Goal: Information Seeking & Learning: Learn about a topic

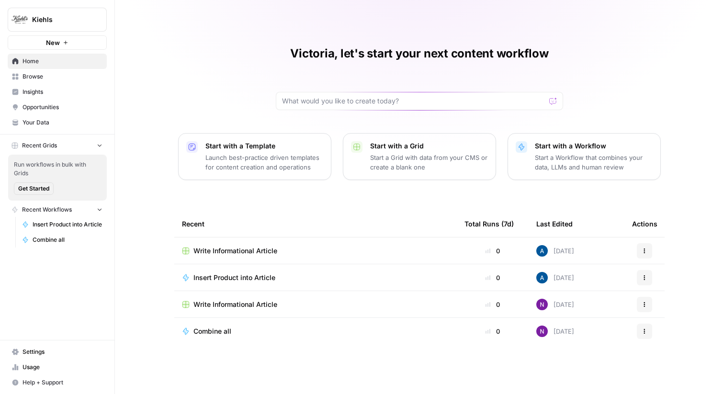
click at [59, 88] on span "Insights" at bounding box center [63, 92] width 80 height 9
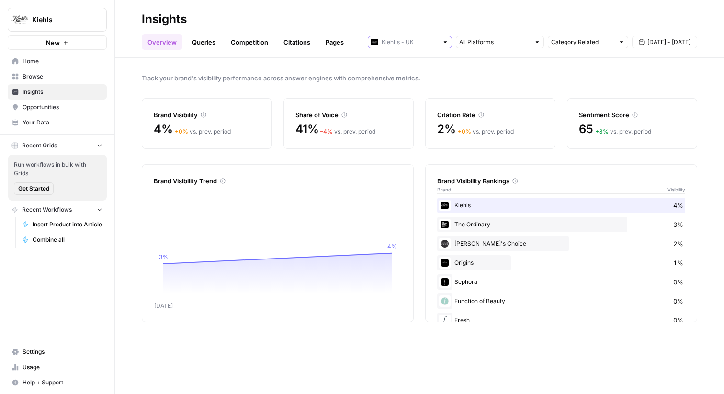
click at [415, 43] on input "text" at bounding box center [410, 42] width 57 height 10
click at [407, 72] on span "[PERSON_NAME] - US" at bounding box center [414, 77] width 54 height 10
type input "[PERSON_NAME] - US"
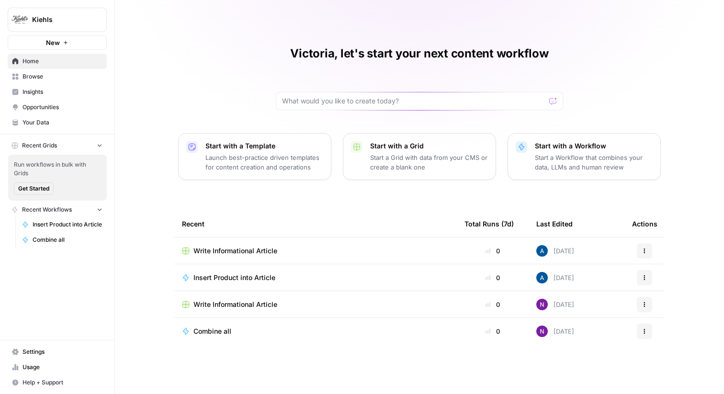
click at [56, 77] on span "Browse" at bounding box center [63, 76] width 80 height 9
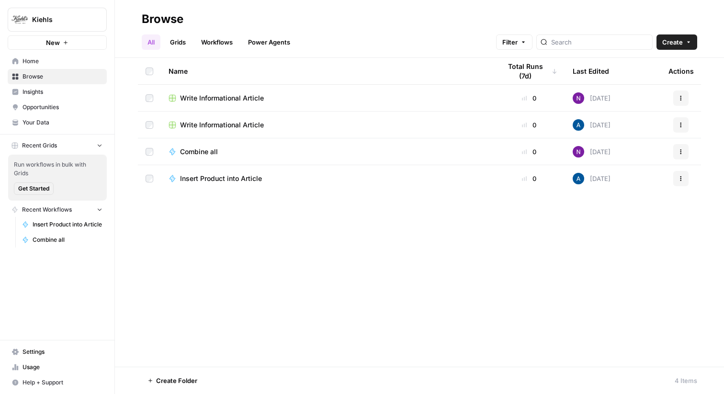
click at [51, 90] on span "Insights" at bounding box center [63, 92] width 80 height 9
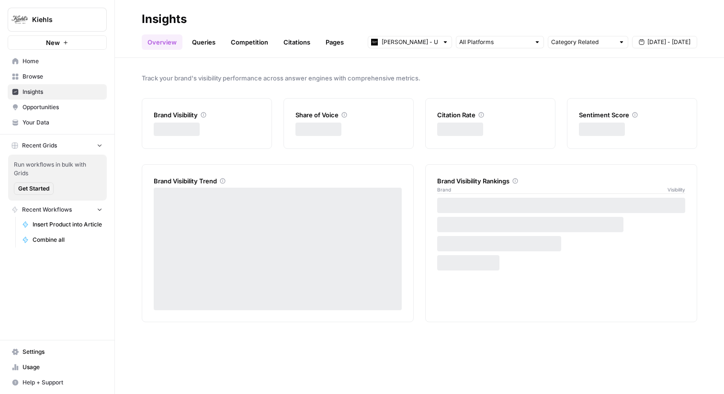
click at [70, 21] on span "Kiehls" at bounding box center [61, 20] width 58 height 10
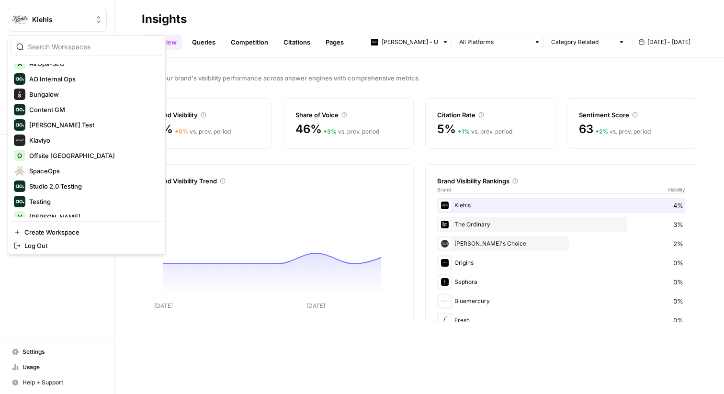
scroll to position [219, 0]
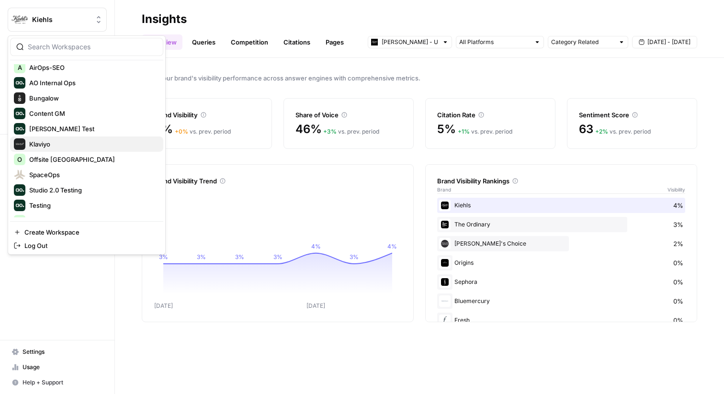
click at [65, 145] on span "Klaviyo" at bounding box center [92, 144] width 126 height 10
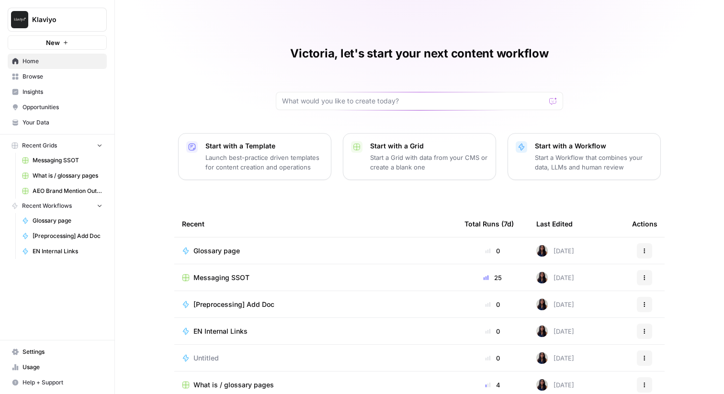
click at [74, 93] on span "Insights" at bounding box center [63, 92] width 80 height 9
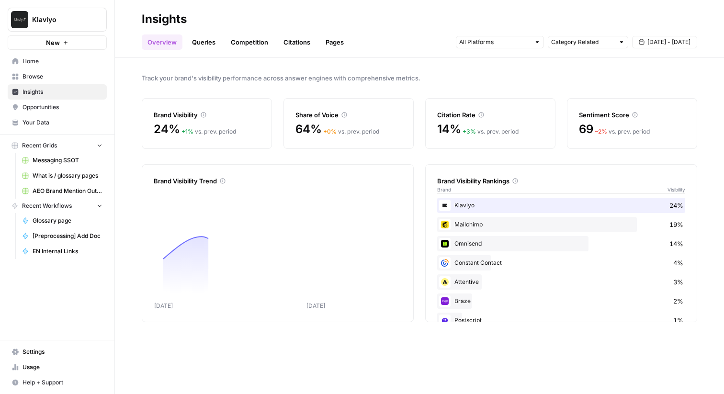
click at [347, 38] on link "Pages" at bounding box center [335, 41] width 30 height 15
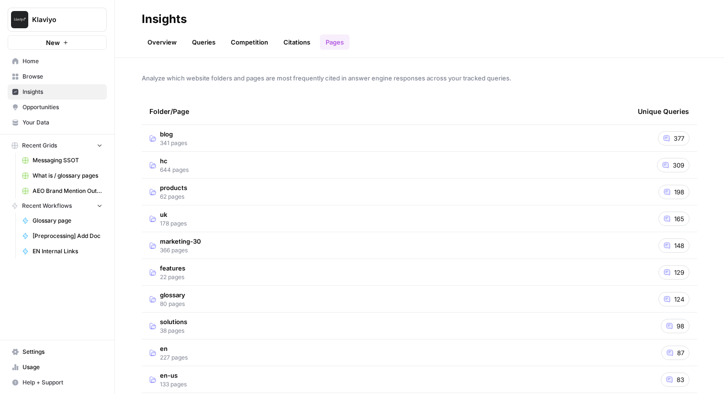
click at [253, 141] on td "blog 341 pages" at bounding box center [386, 138] width 489 height 26
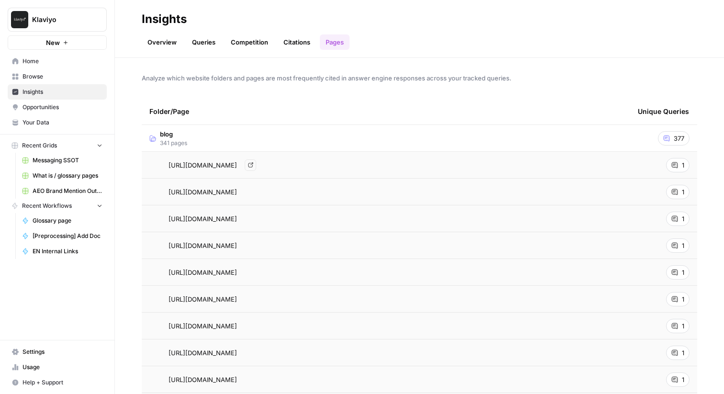
drag, startPoint x: 267, startPoint y: 169, endPoint x: 276, endPoint y: 160, distance: 12.9
click at [237, 160] on span "https://www.klaviyo.com/blog/marketing-attribution" at bounding box center [203, 165] width 68 height 10
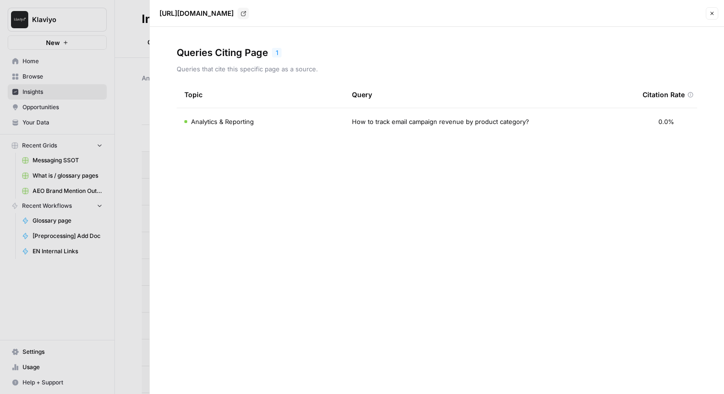
click at [125, 82] on div at bounding box center [362, 197] width 724 height 394
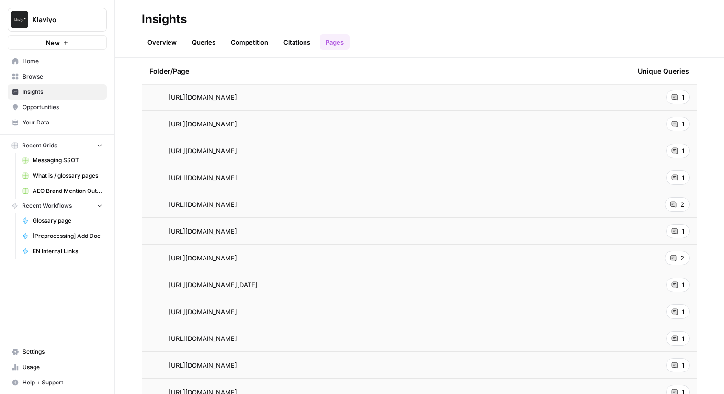
scroll to position [586, 0]
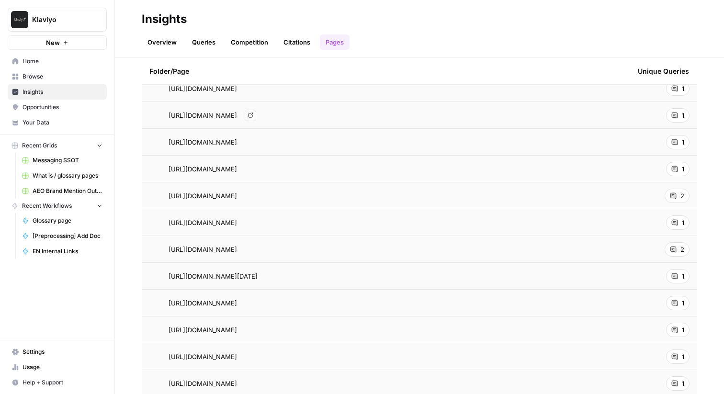
click at [595, 113] on div "https://www.klaviyo.com/blog/behind-the-scenes-klaviyo-ai Go to page" at bounding box center [385, 115] width 473 height 11
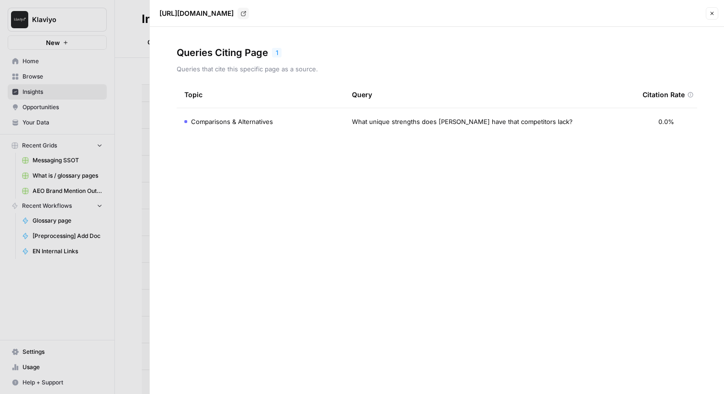
click at [123, 65] on div at bounding box center [362, 197] width 724 height 394
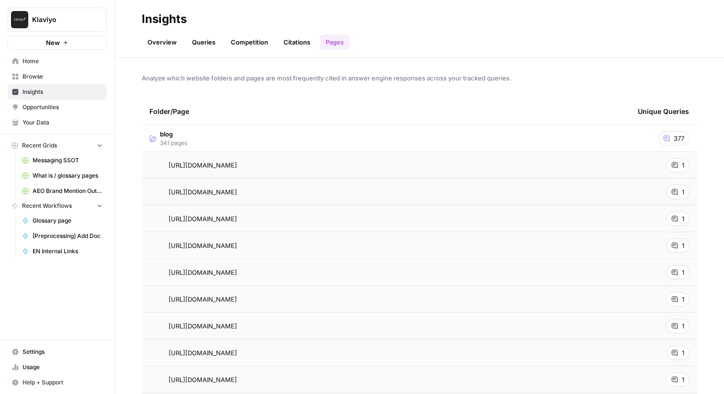
click at [183, 137] on span "blog" at bounding box center [173, 134] width 27 height 10
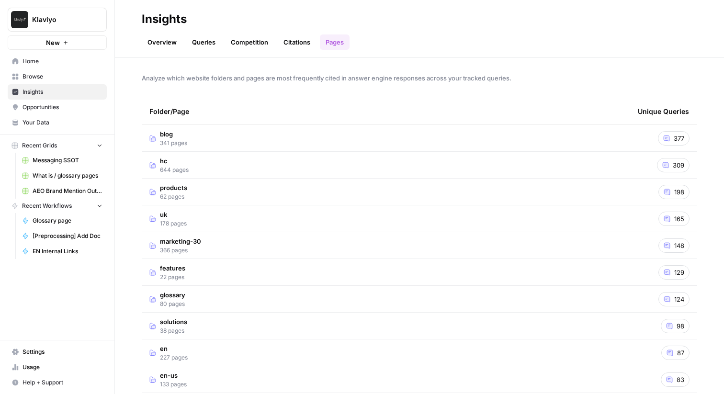
click at [248, 135] on td "blog 341 pages" at bounding box center [386, 138] width 489 height 26
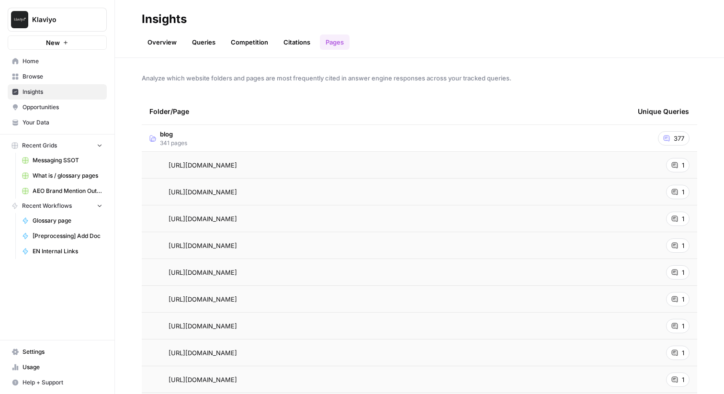
click at [244, 171] on td "https://www.klaviyo.com/blog/marketing-attribution Go to page" at bounding box center [386, 165] width 489 height 26
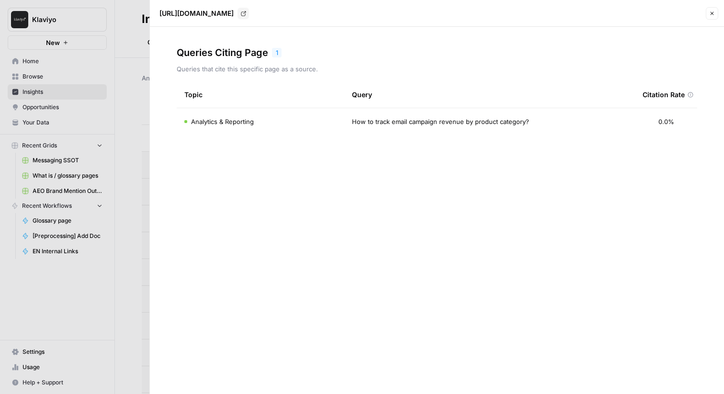
click at [276, 183] on div "Queries Citing Page 1 Queries that cite this specific page as a source. Topic Q…" at bounding box center [437, 210] width 574 height 367
